Goal: Task Accomplishment & Management: Manage account settings

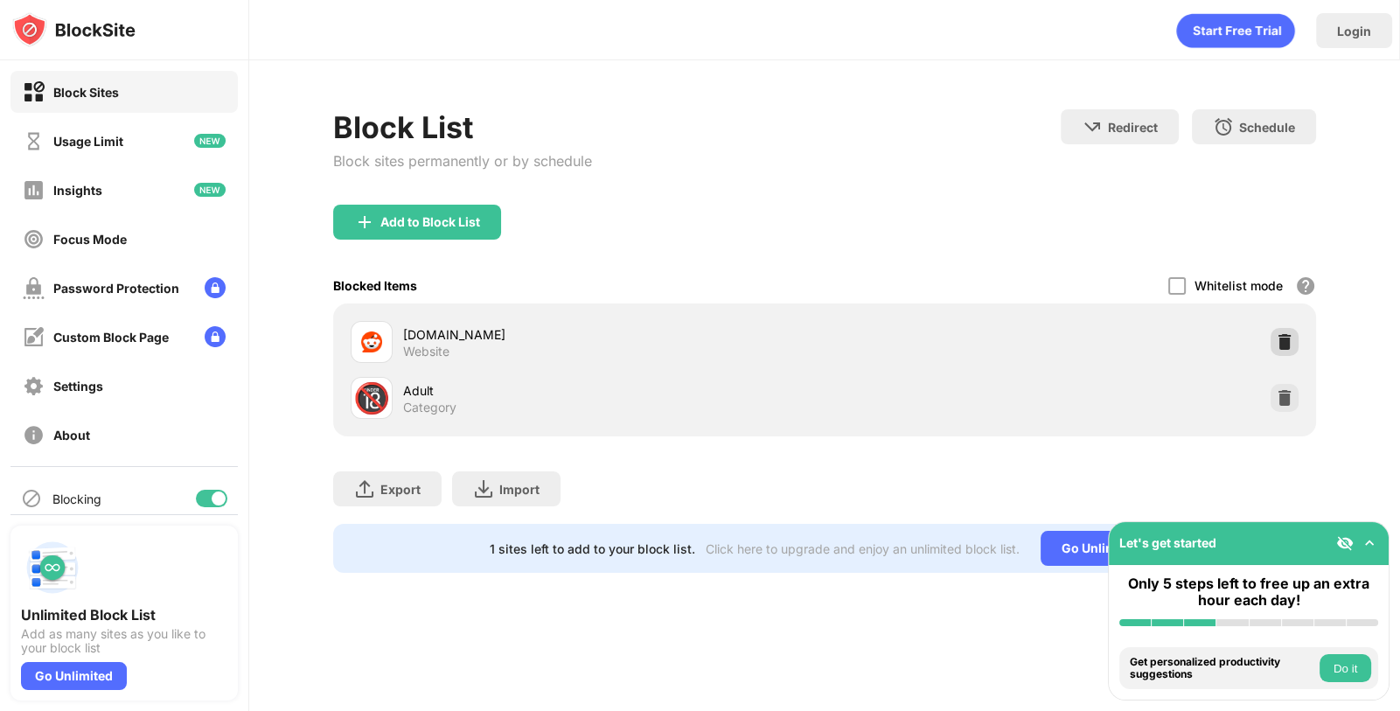
click at [1277, 340] on img at bounding box center [1284, 341] width 17 height 17
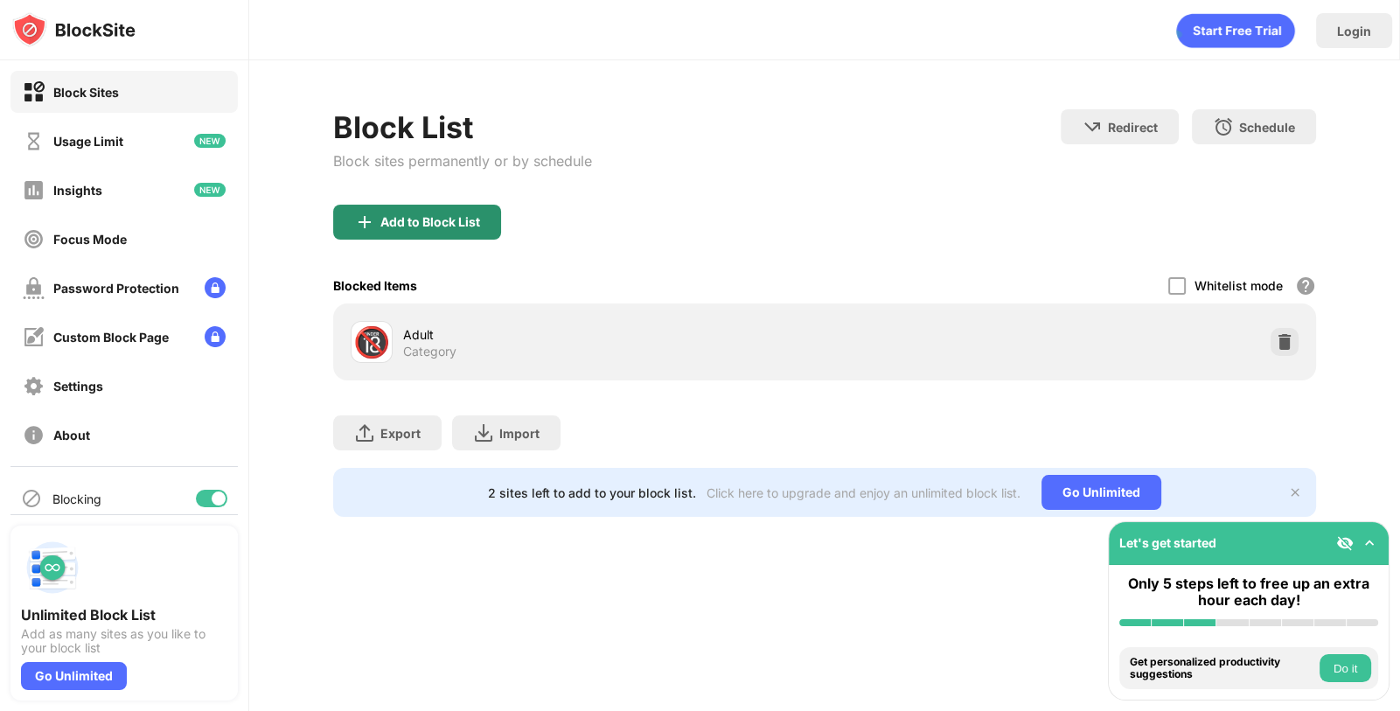
click at [441, 232] on div "Add to Block List" at bounding box center [417, 222] width 168 height 35
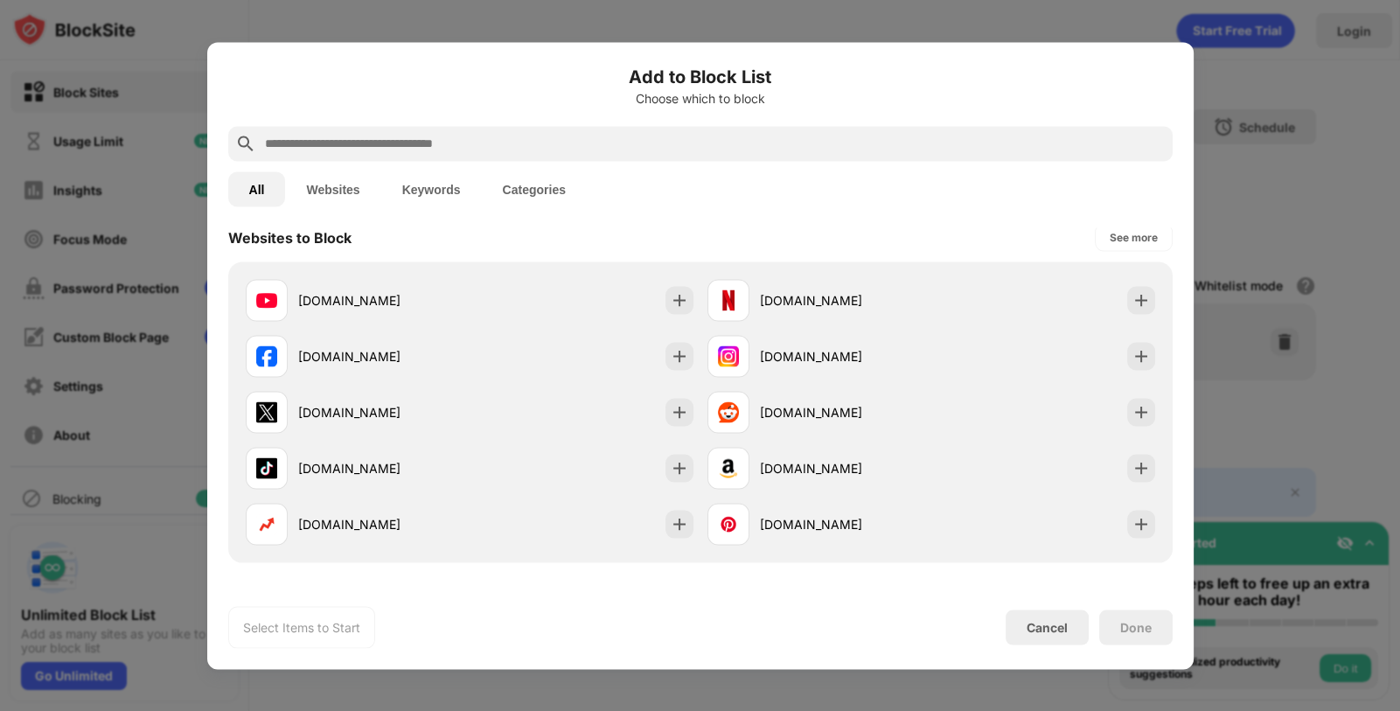
scroll to position [264, 0]
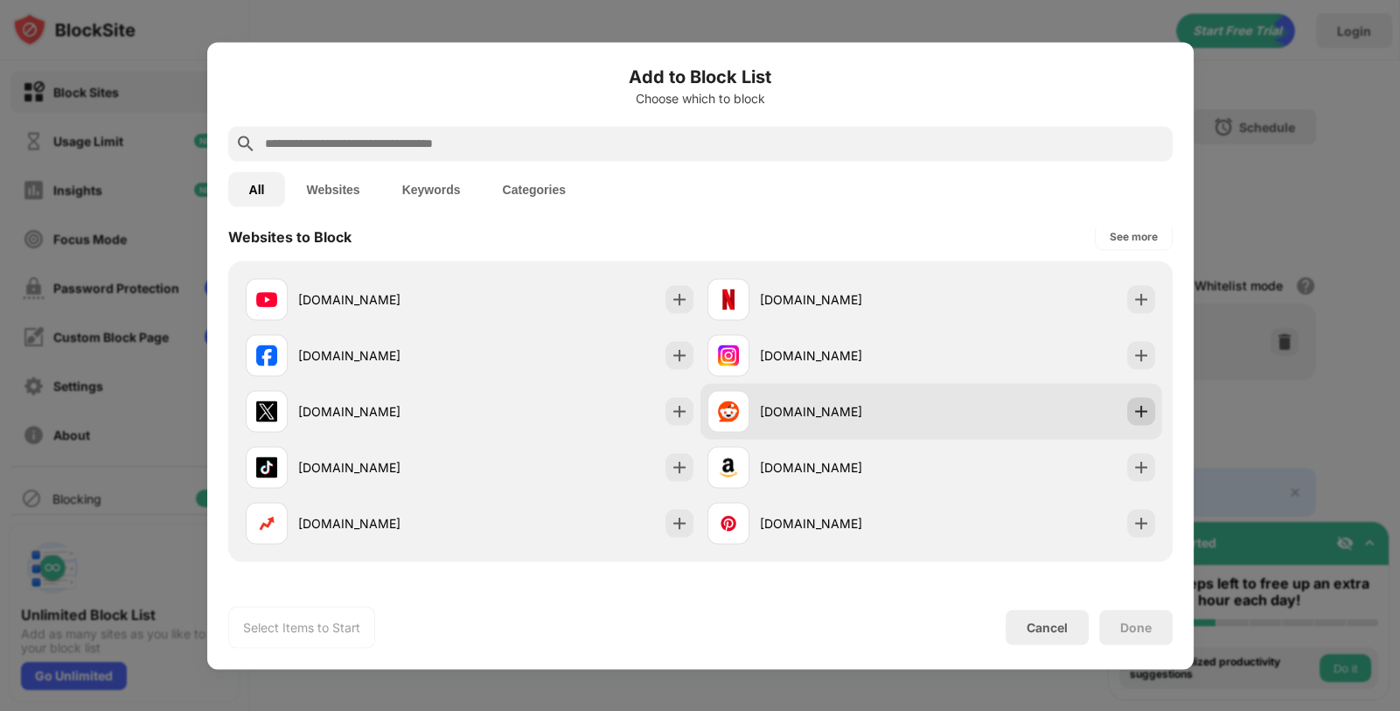
click at [1145, 408] on img at bounding box center [1140, 410] width 17 height 17
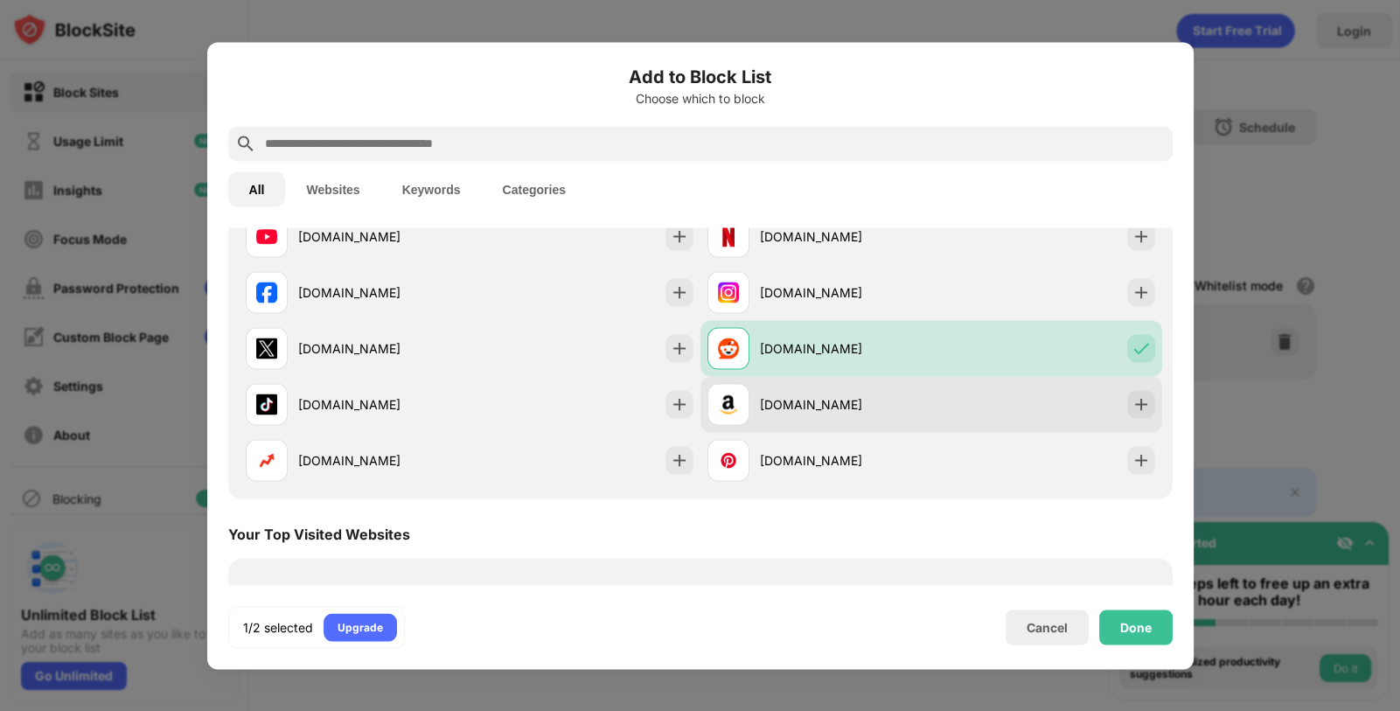
scroll to position [340, 0]
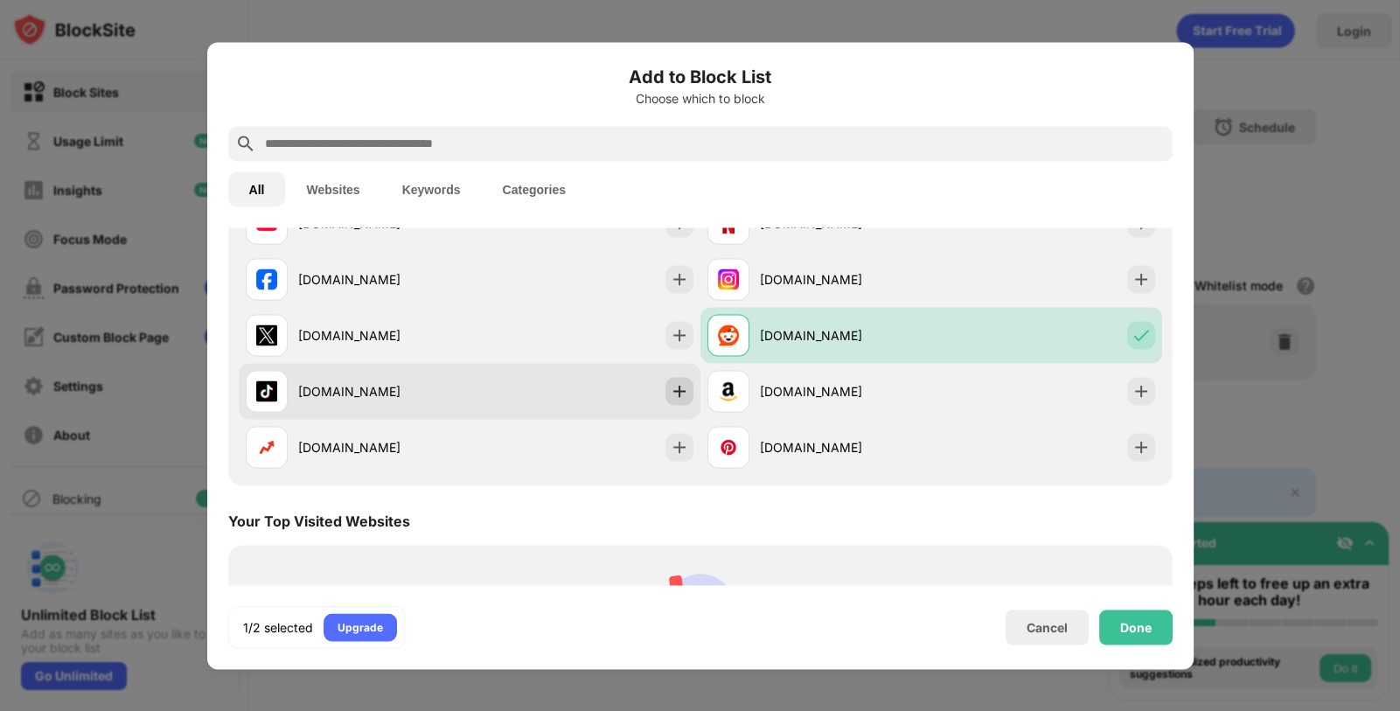
click at [679, 386] on img at bounding box center [679, 390] width 17 height 17
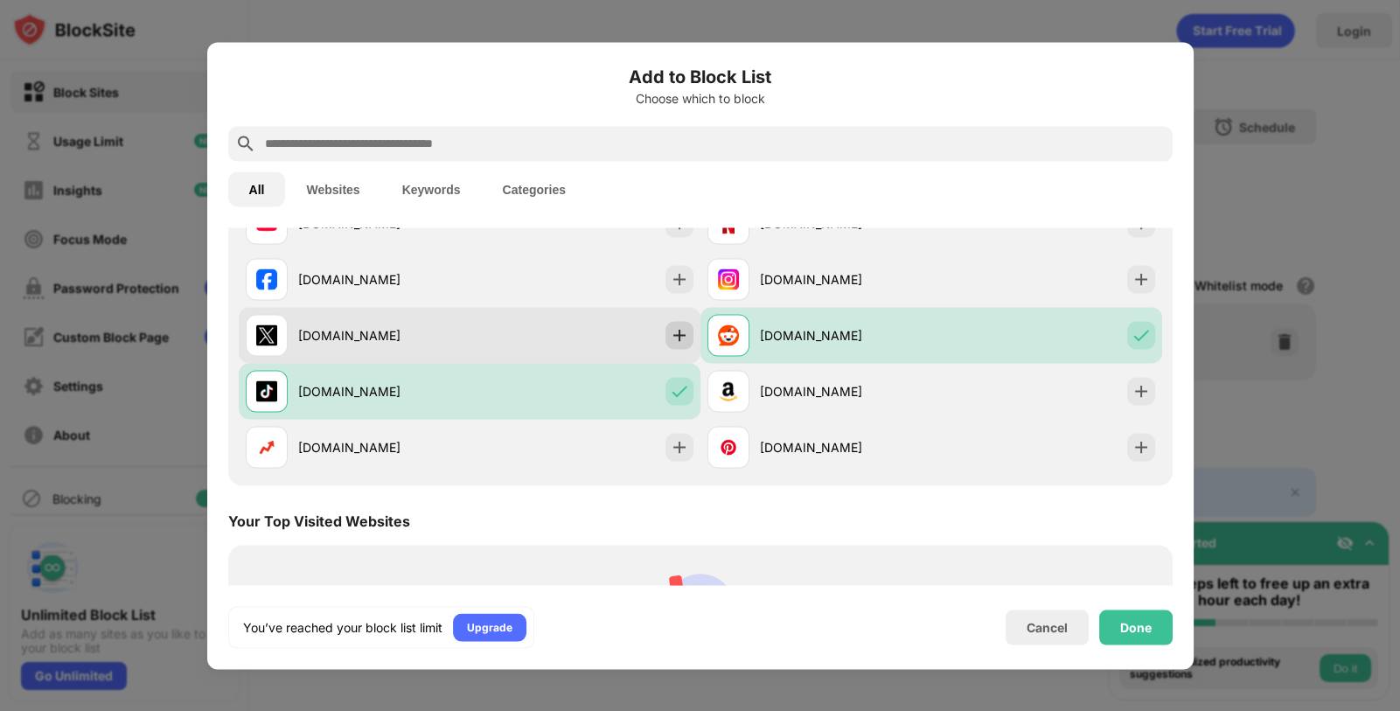
click at [679, 341] on img at bounding box center [679, 334] width 17 height 17
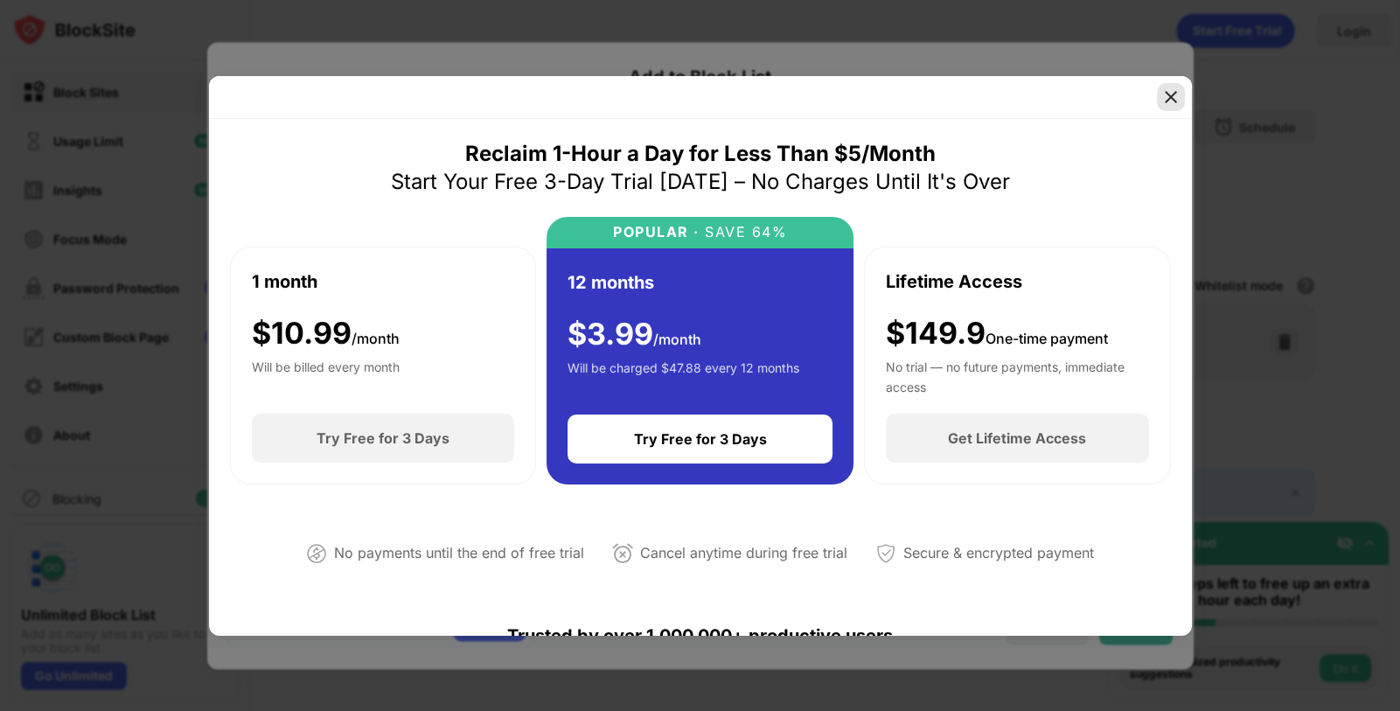
click at [1167, 91] on img at bounding box center [1170, 96] width 17 height 17
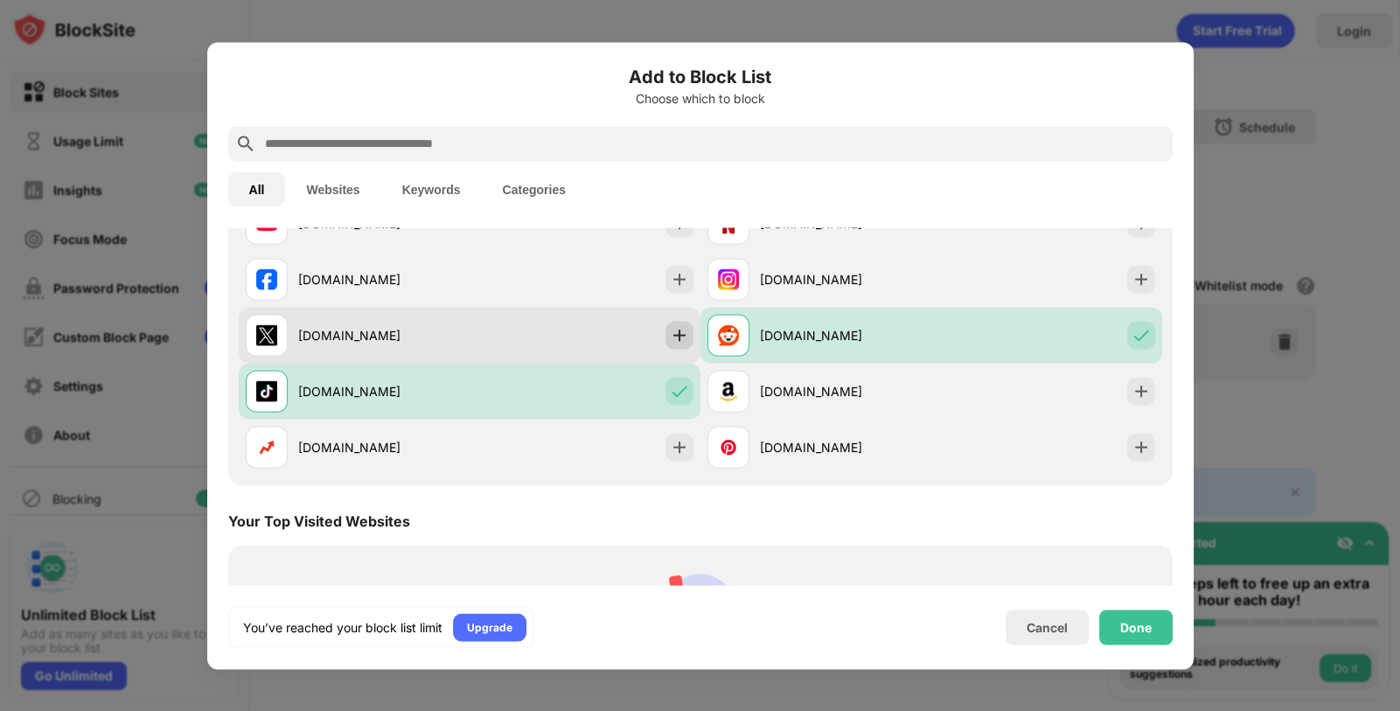
click at [672, 331] on img at bounding box center [679, 334] width 17 height 17
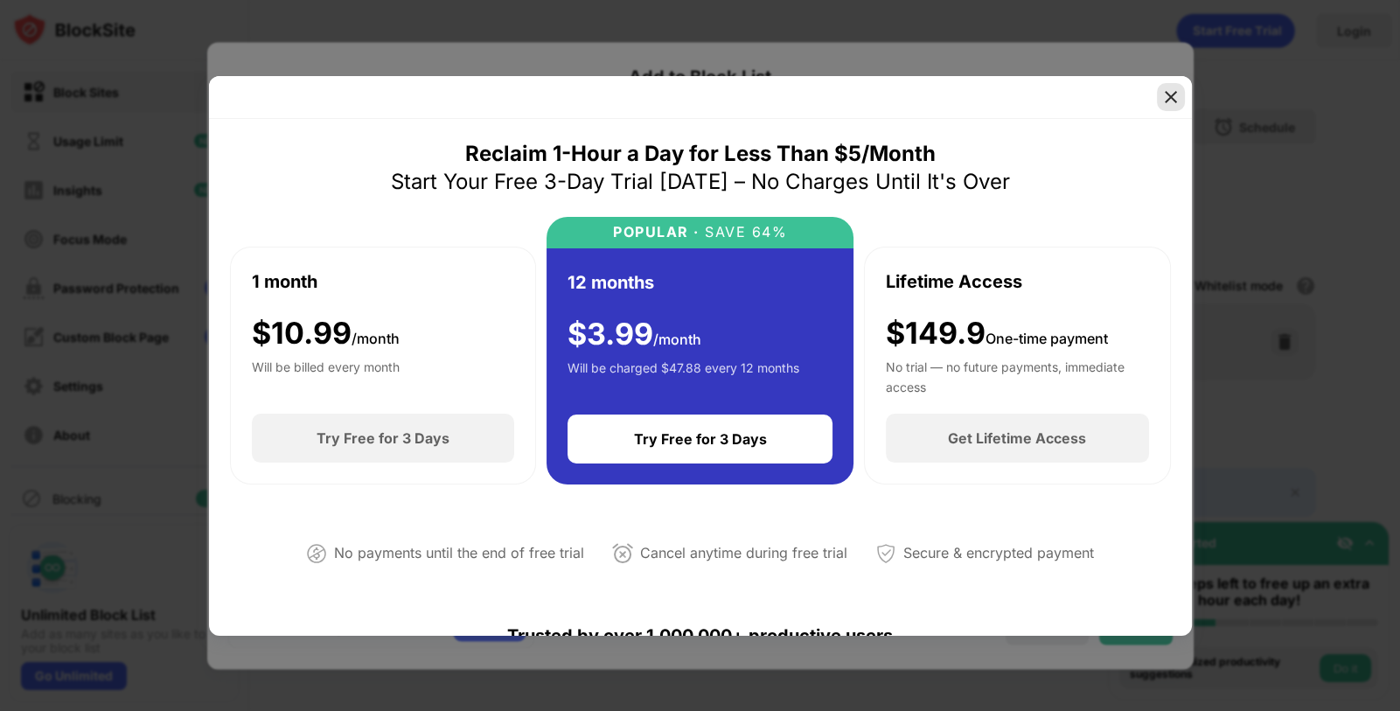
click at [1175, 92] on img at bounding box center [1170, 96] width 17 height 17
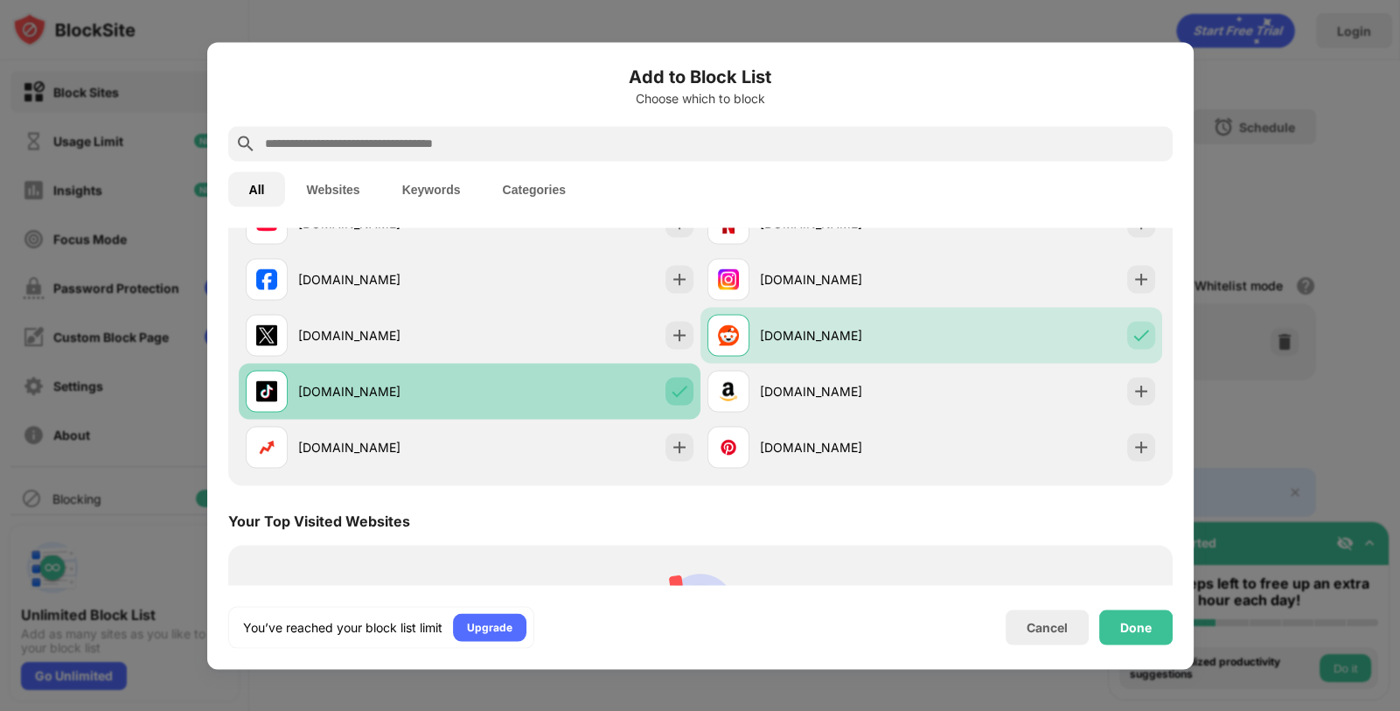
click at [677, 385] on img at bounding box center [679, 390] width 17 height 17
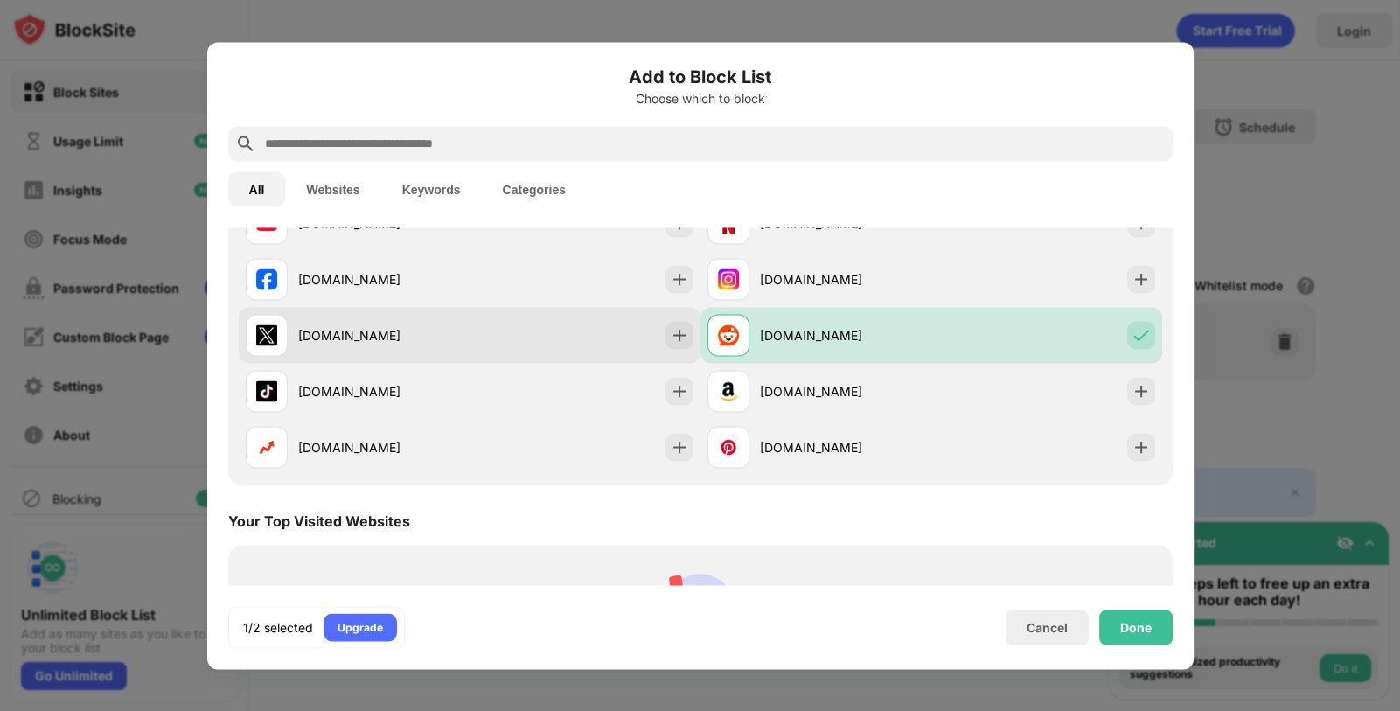
click at [679, 345] on div at bounding box center [679, 335] width 28 height 28
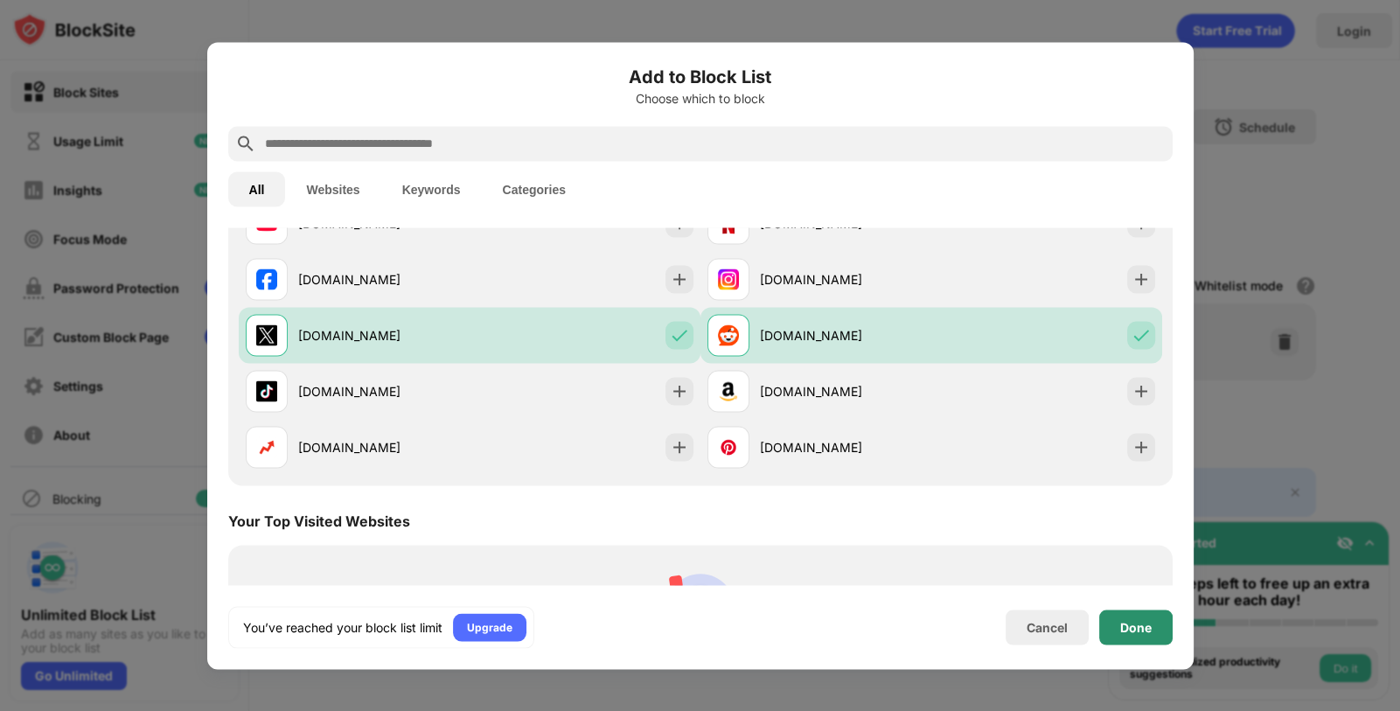
click at [1146, 621] on div "Done" at bounding box center [1135, 627] width 31 height 14
